Goal: Information Seeking & Learning: Learn about a topic

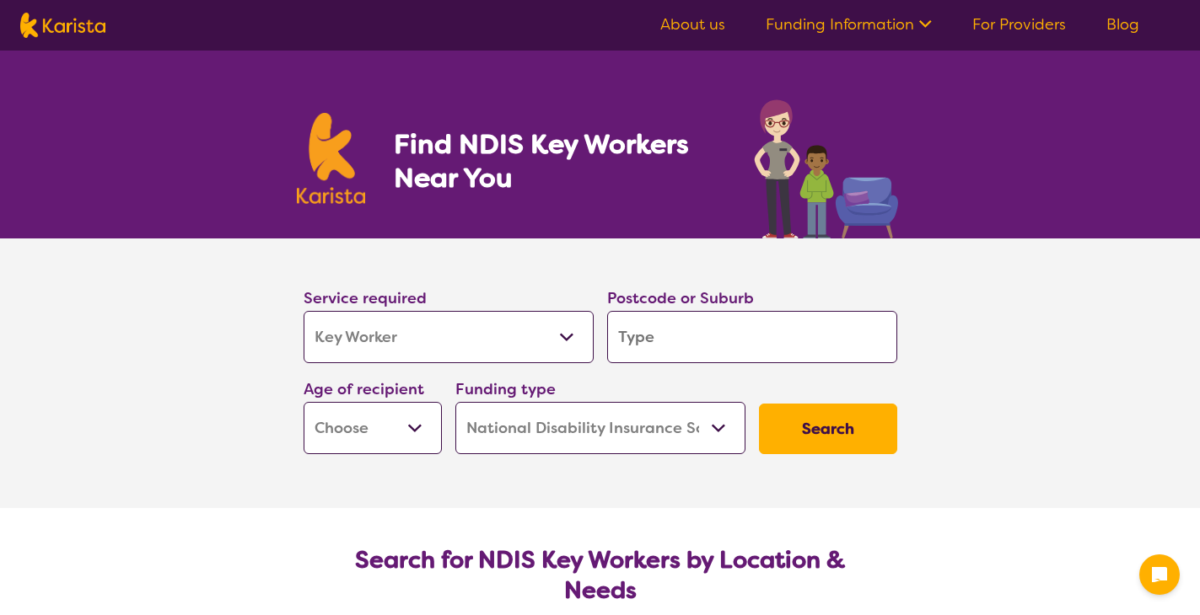
select select "Key Worker"
select select "NDIS"
select select "Key Worker"
select select "NDIS"
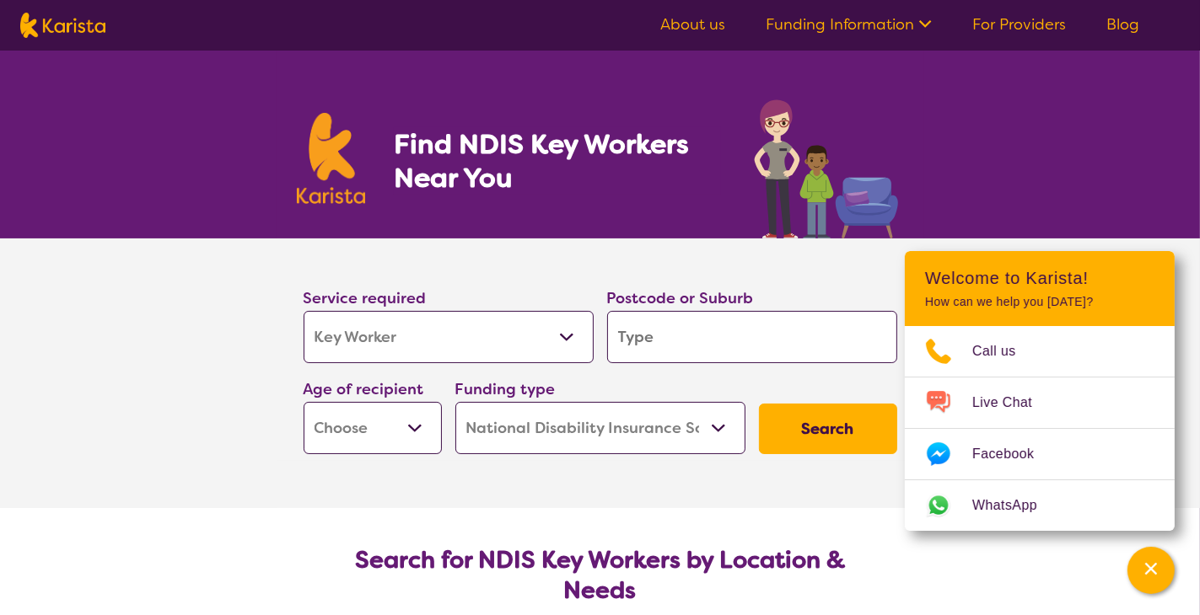
click at [917, 24] on icon at bounding box center [923, 22] width 18 height 18
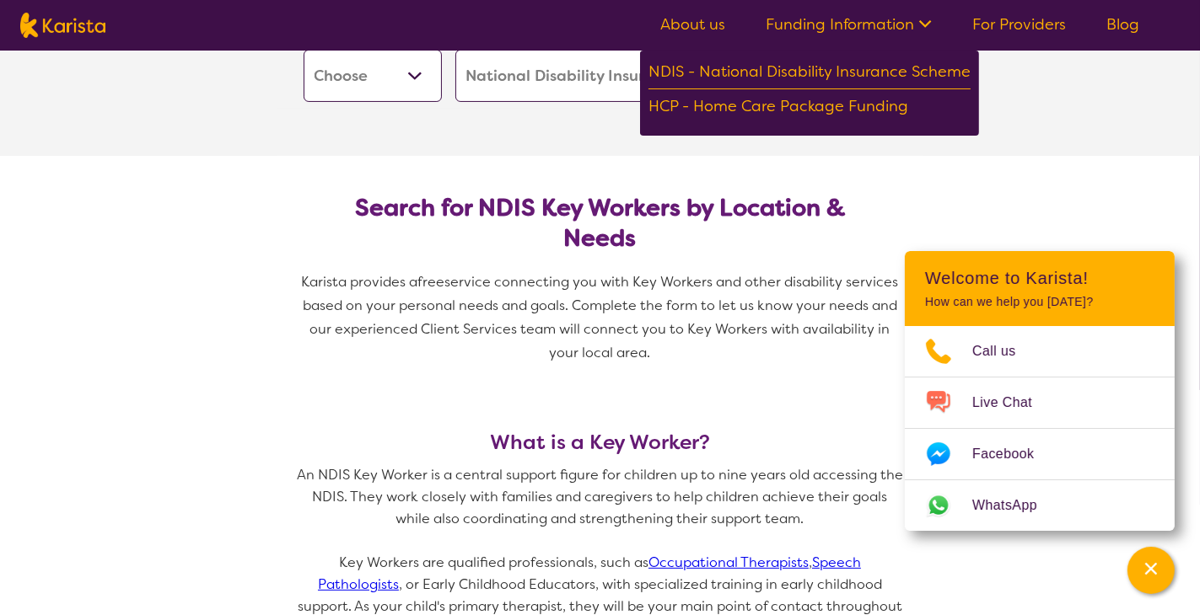
scroll to position [353, 0]
click at [95, 23] on img at bounding box center [62, 25] width 85 height 25
select select "Key Worker"
select select "NDIS"
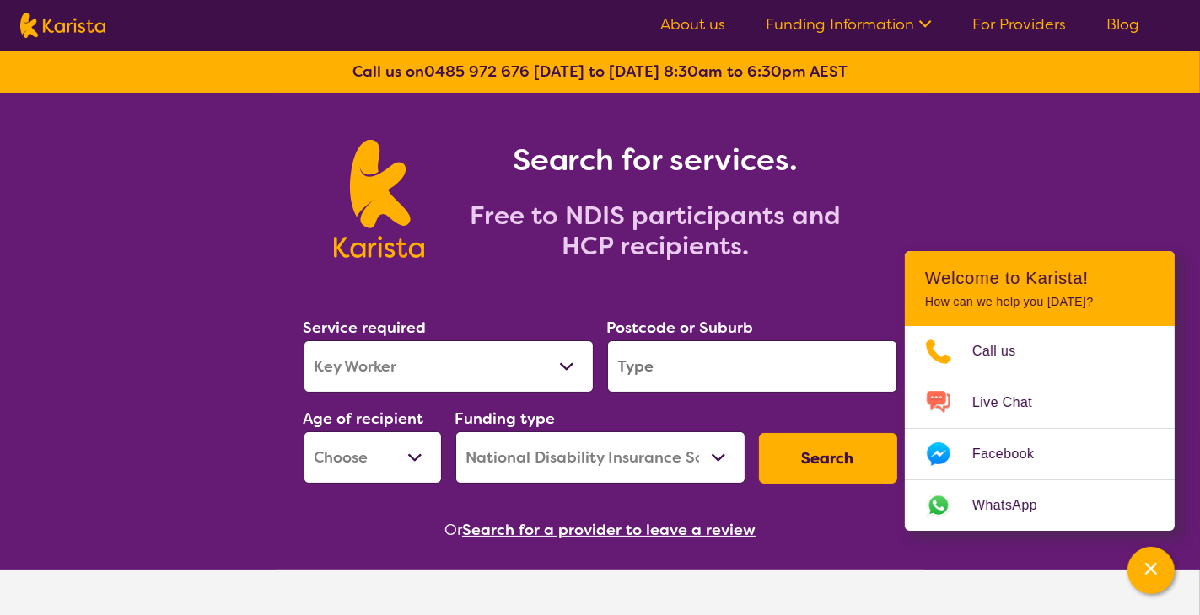
click at [995, 24] on link "For Providers" at bounding box center [1019, 24] width 94 height 20
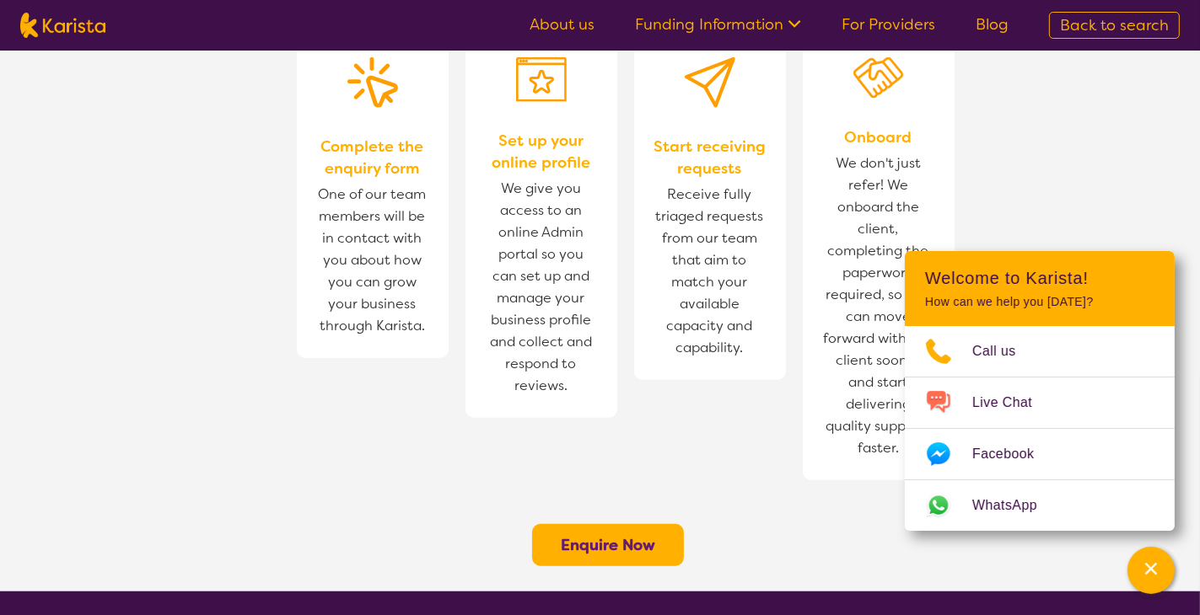
scroll to position [1421, 0]
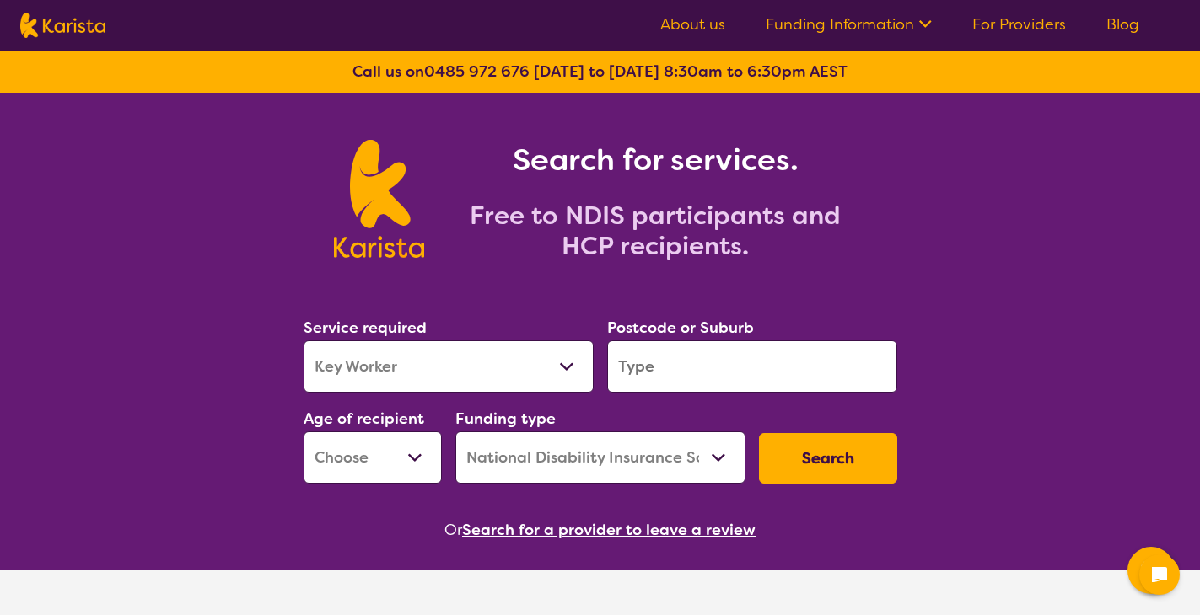
select select "Key Worker"
select select "NDIS"
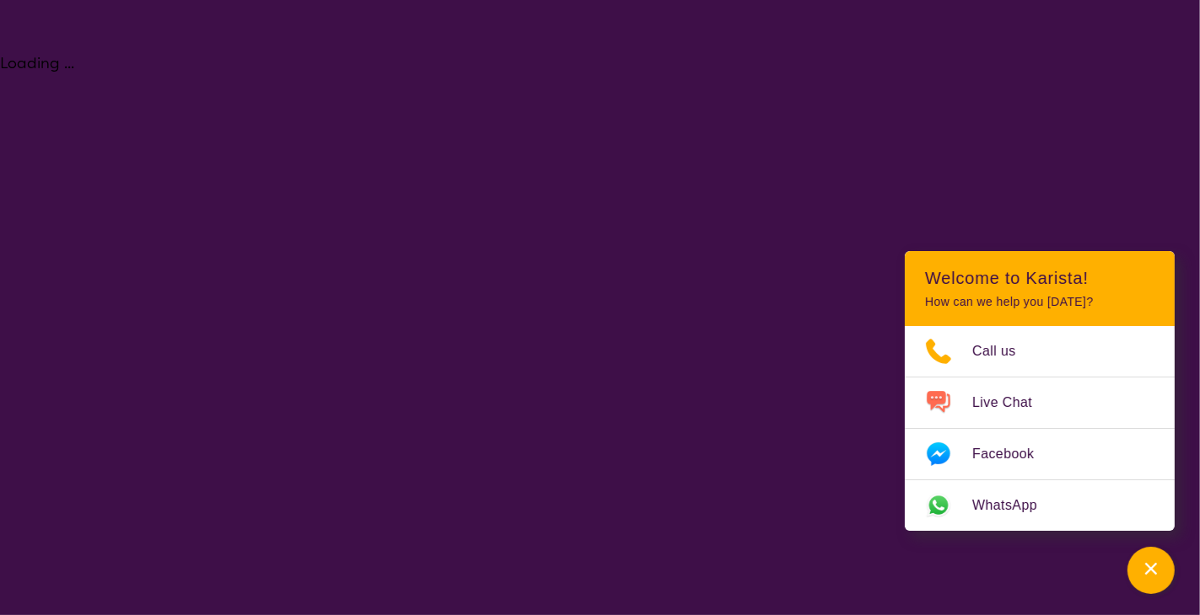
select select "Key Worker"
select select "NDIS"
select select "Key Worker"
select select "NDIS"
